Goal: Task Accomplishment & Management: Manage account settings

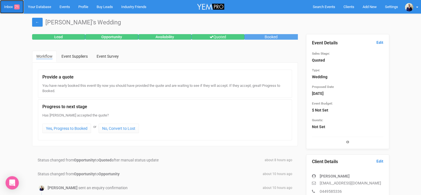
click at [9, 6] on link "Inbox 71" at bounding box center [12, 7] width 24 height 14
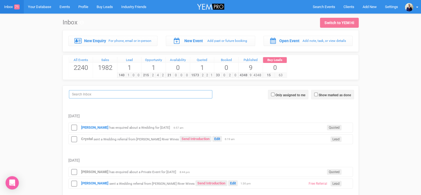
click at [89, 92] on input "search" at bounding box center [140, 94] width 143 height 8
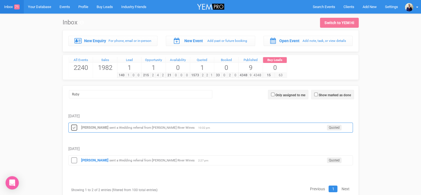
click at [73, 127] on icon at bounding box center [74, 127] width 8 height 7
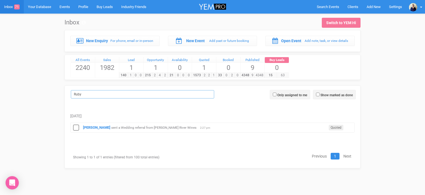
click at [85, 92] on input "Ruby" at bounding box center [142, 94] width 143 height 8
type input "R"
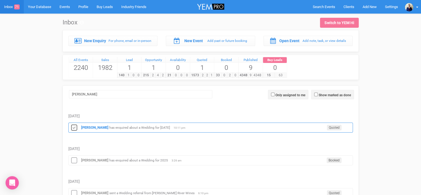
click at [73, 128] on icon at bounding box center [74, 127] width 8 height 7
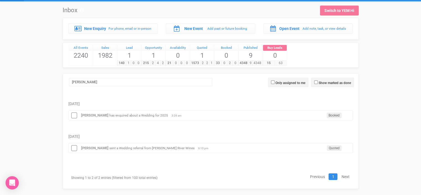
scroll to position [19, 0]
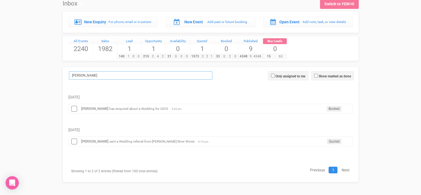
click at [80, 74] on input "[PERSON_NAME]" at bounding box center [140, 75] width 143 height 8
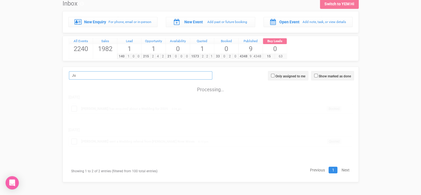
type input "J"
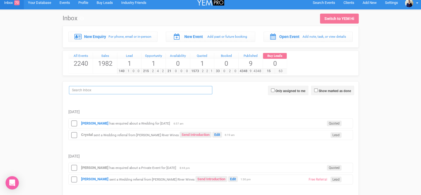
scroll to position [0, 0]
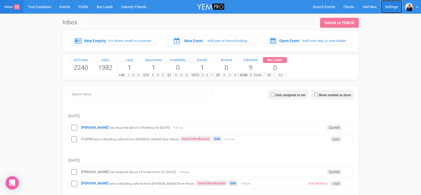
click at [392, 7] on link "Settings" at bounding box center [391, 7] width 21 height 14
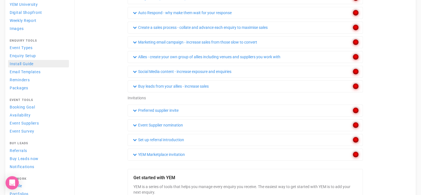
scroll to position [83, 0]
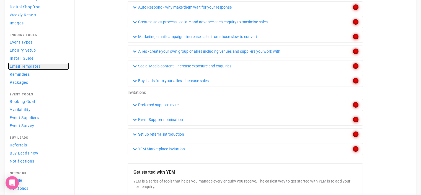
click at [43, 65] on link "Email Templates" at bounding box center [38, 65] width 61 height 7
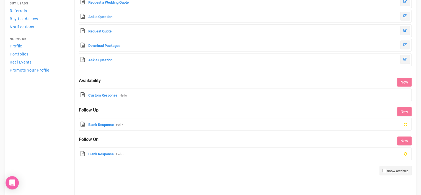
scroll to position [207, 0]
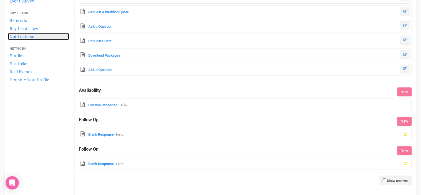
click at [27, 36] on span "Notifications" at bounding box center [22, 36] width 25 height 4
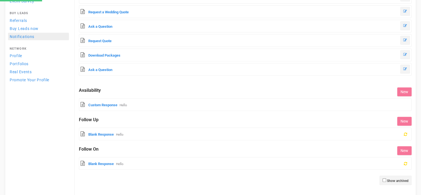
select select
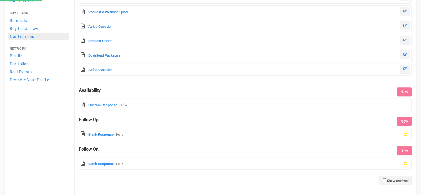
select select
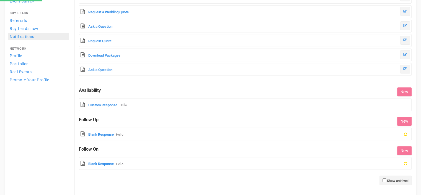
select select
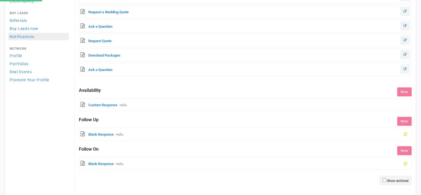
select select
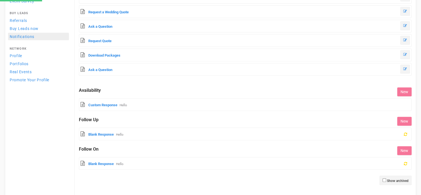
select select
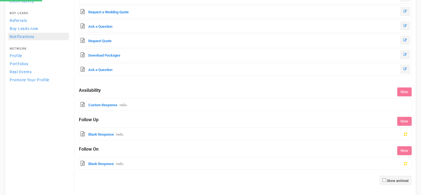
select select
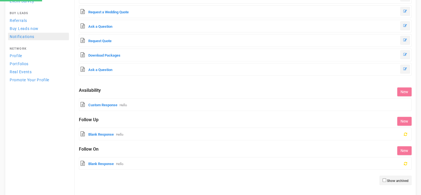
select select
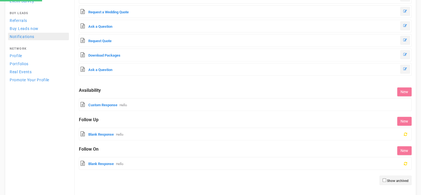
select select
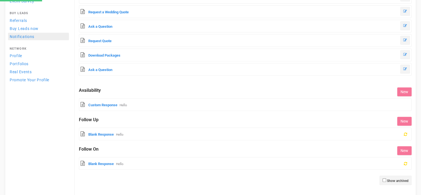
select select
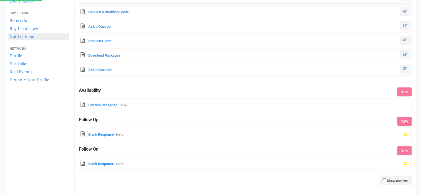
select select
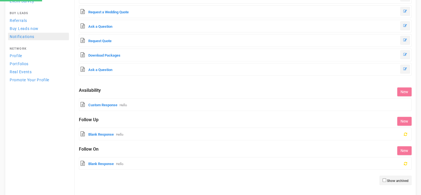
select select
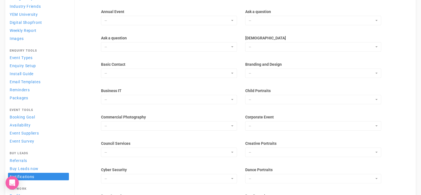
scroll to position [71, 0]
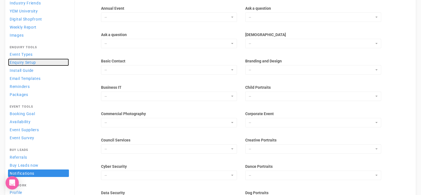
click at [39, 61] on link "Enquiry Setup" at bounding box center [38, 61] width 61 height 7
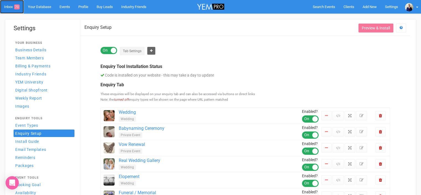
click at [7, 6] on link "Inbox 70" at bounding box center [12, 7] width 24 height 14
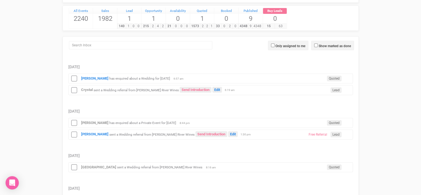
scroll to position [55, 0]
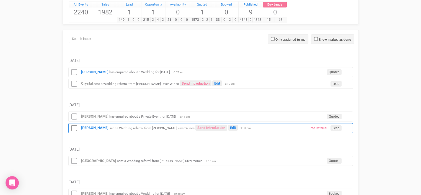
click at [126, 127] on small "sent a Wedding referral from [PERSON_NAME] River Wines" at bounding box center [151, 128] width 85 height 4
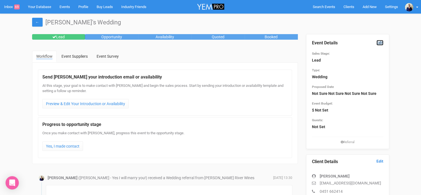
click at [381, 42] on link "Edit" at bounding box center [380, 42] width 7 height 5
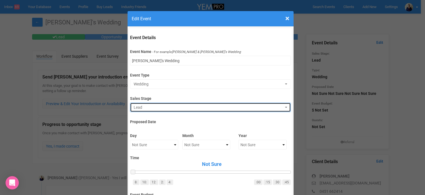
click at [175, 109] on span "Lead" at bounding box center [209, 107] width 150 height 6
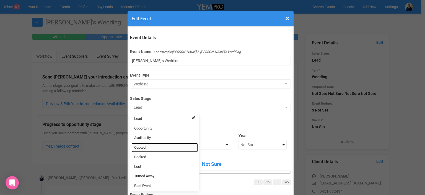
click at [146, 148] on link "Quoted" at bounding box center [165, 148] width 66 height 10
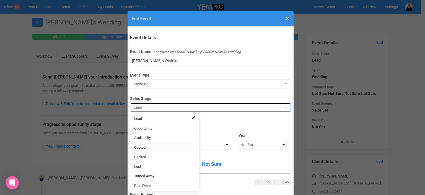
select select "9"
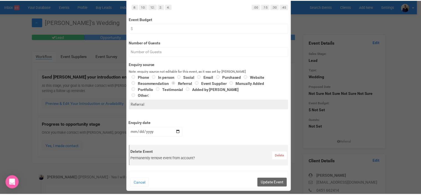
scroll to position [221, 0]
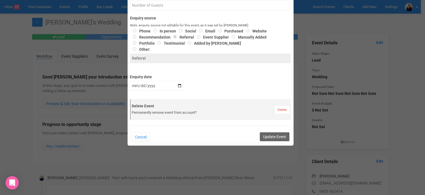
click at [276, 129] on div "Cancel Update Event" at bounding box center [210, 134] width 161 height 18
click at [274, 140] on button "Update Event" at bounding box center [275, 136] width 30 height 9
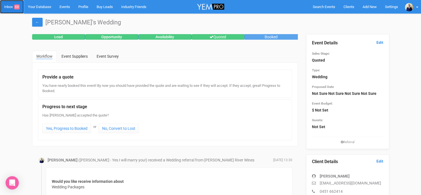
click at [9, 8] on link "Inbox 69" at bounding box center [12, 7] width 24 height 14
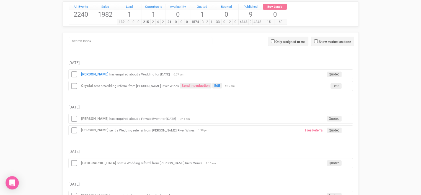
scroll to position [55, 0]
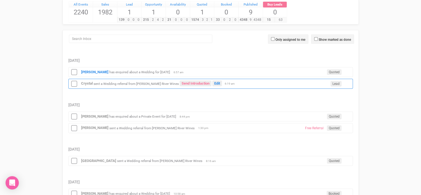
click at [114, 81] on small "sent a Wedding referral from [PERSON_NAME] River Wines" at bounding box center [136, 83] width 85 height 4
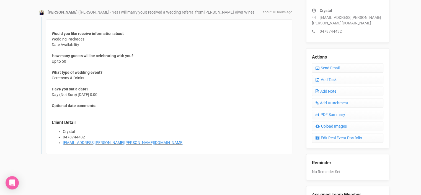
scroll to position [166, 0]
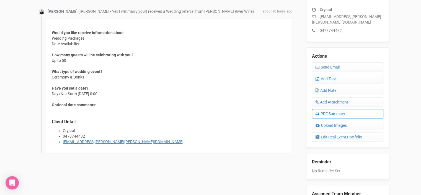
click at [337, 109] on link "PDF Summary" at bounding box center [347, 113] width 71 height 9
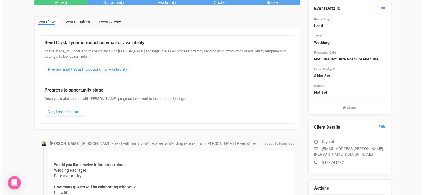
scroll to position [0, 0]
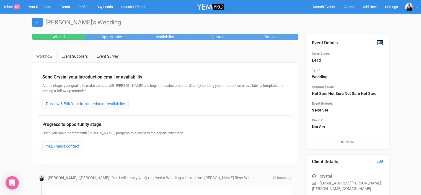
click at [380, 42] on link "Edit" at bounding box center [380, 42] width 7 height 5
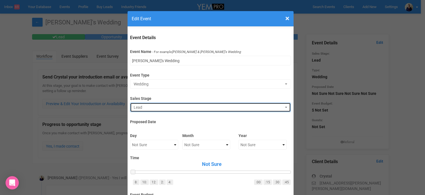
click at [149, 109] on span "Lead" at bounding box center [209, 107] width 150 height 6
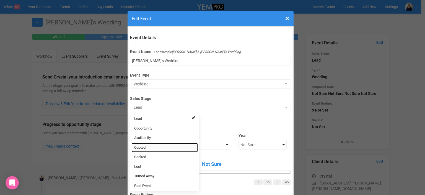
click at [141, 146] on span "Quoted" at bounding box center [139, 147] width 11 height 5
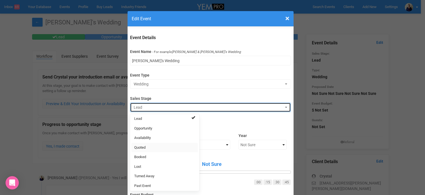
select select "9"
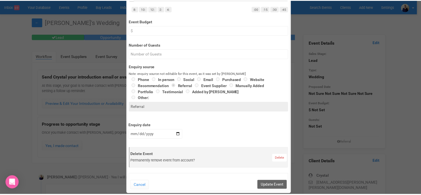
scroll to position [221, 0]
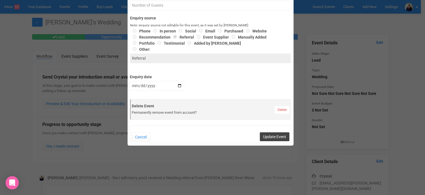
click at [277, 136] on button "Update Event" at bounding box center [275, 136] width 30 height 9
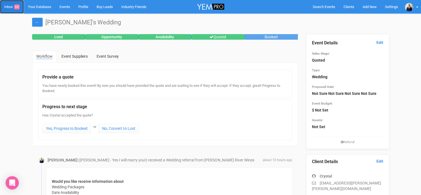
click at [9, 7] on link "Inbox 69" at bounding box center [12, 7] width 24 height 14
